Goal: Transaction & Acquisition: Purchase product/service

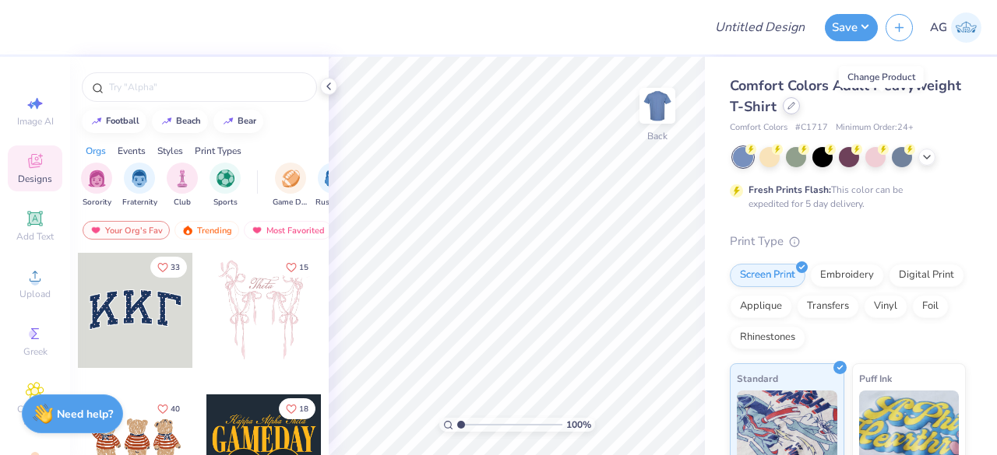
click at [794, 107] on icon at bounding box center [791, 106] width 6 height 6
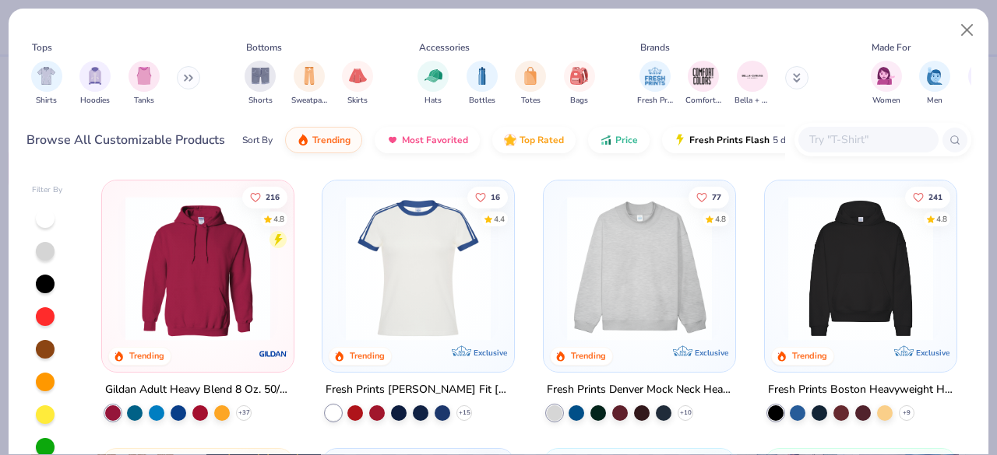
click at [852, 139] on input "text" at bounding box center [867, 140] width 120 height 18
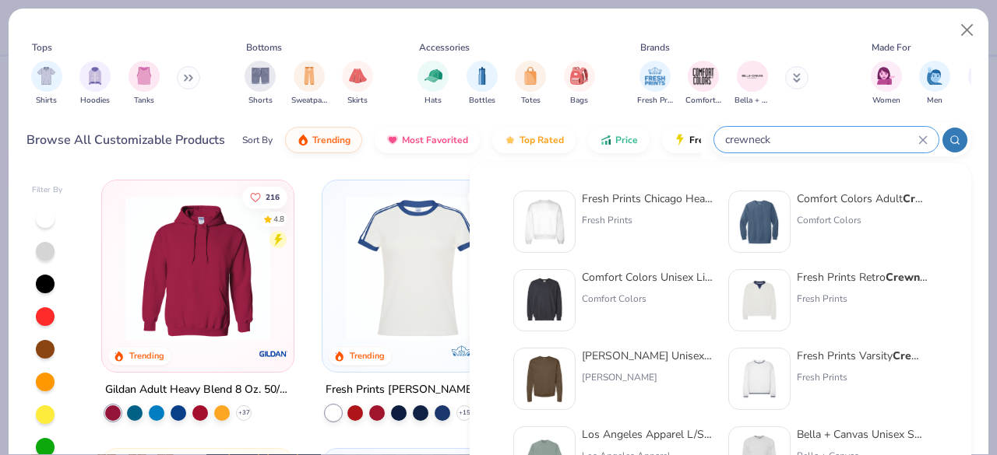
type input "crewneck"
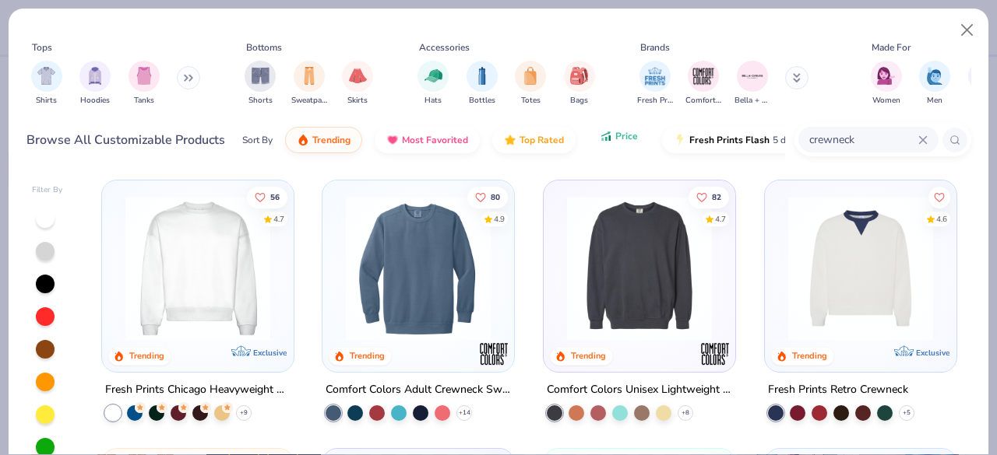
click at [621, 146] on button "Price" at bounding box center [619, 136] width 62 height 26
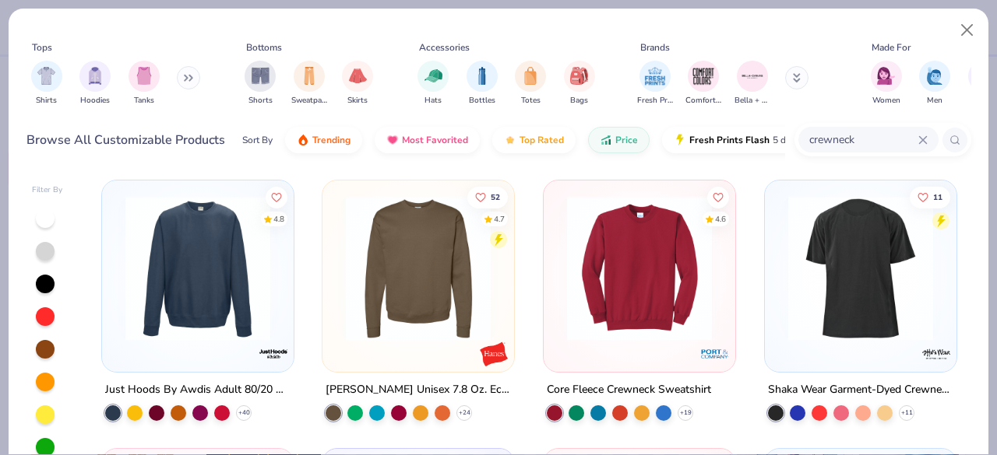
click at [180, 276] on img at bounding box center [198, 268] width 160 height 145
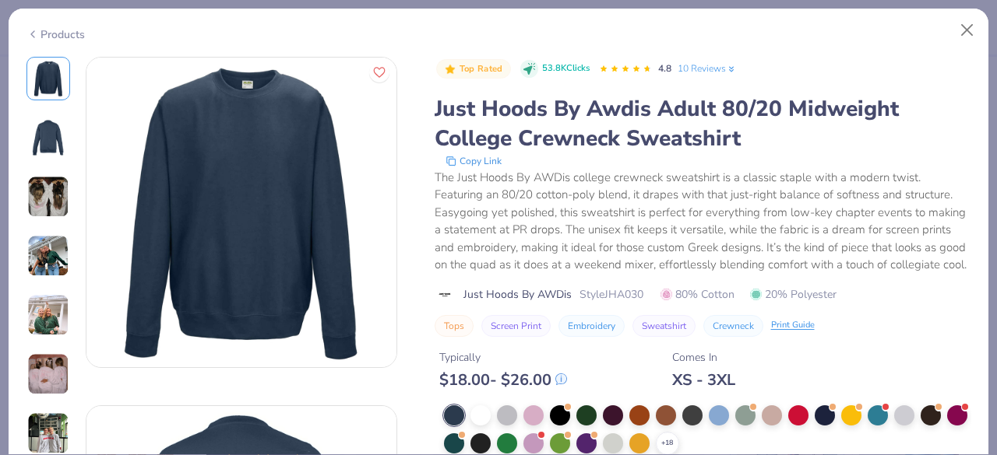
click at [34, 30] on icon at bounding box center [32, 34] width 12 height 19
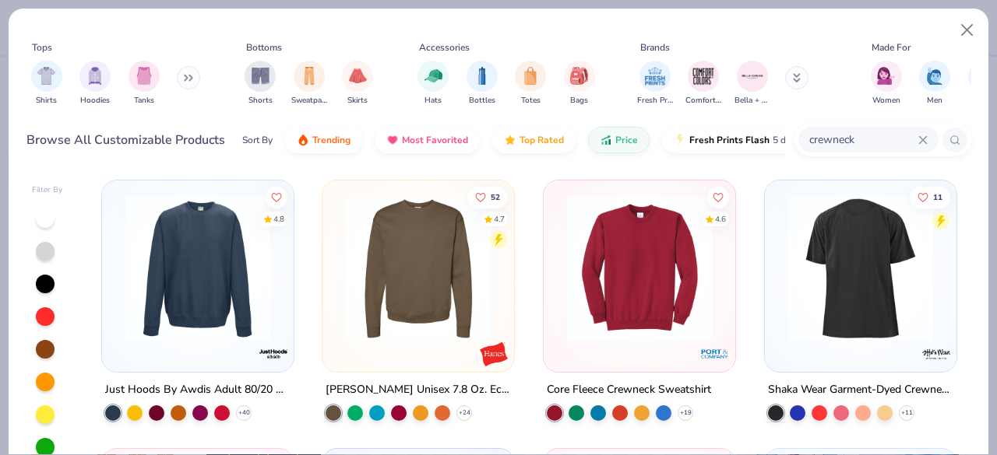
click at [206, 298] on img at bounding box center [198, 268] width 160 height 145
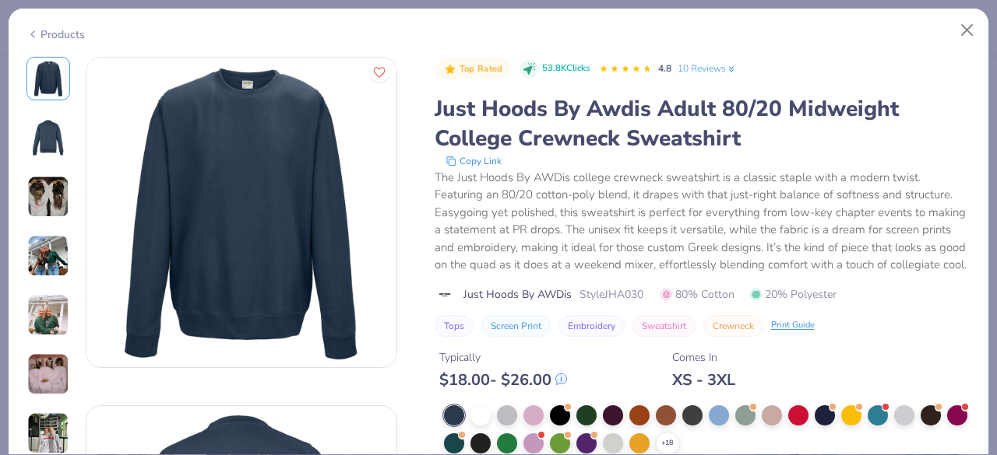
click at [39, 33] on div "Products" at bounding box center [55, 34] width 58 height 16
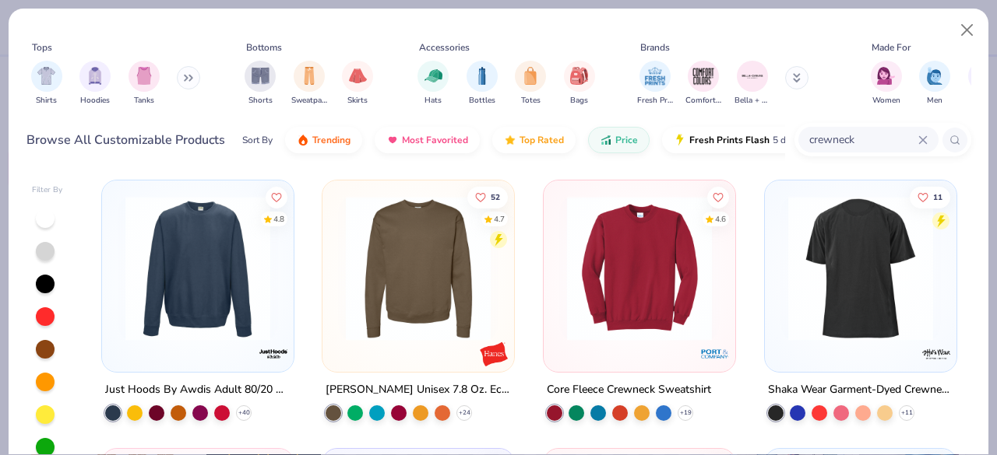
click at [473, 259] on img at bounding box center [418, 268] width 160 height 145
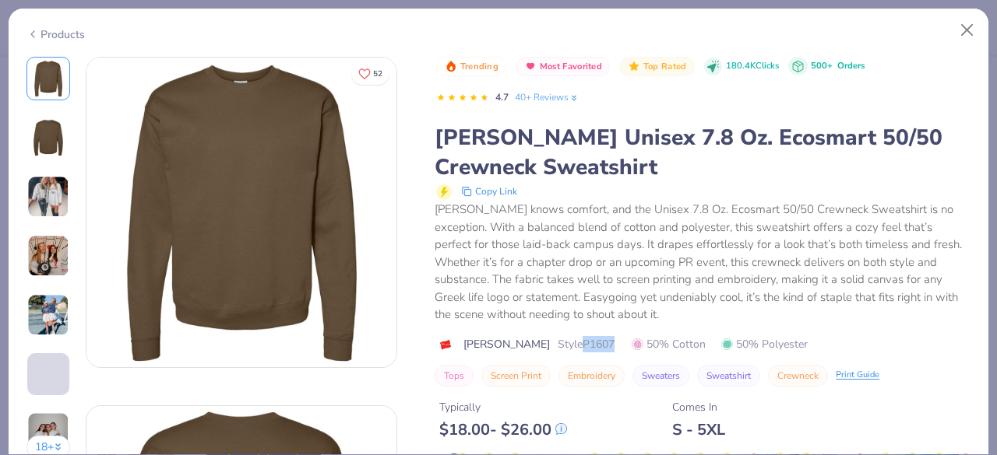
drag, startPoint x: 529, startPoint y: 342, endPoint x: 566, endPoint y: 341, distance: 36.6
click at [566, 341] on div "[PERSON_NAME] Style P1607 50% Cotton 50% Polyester" at bounding box center [702, 344] width 536 height 16
copy span "P1607"
